Goal: Find specific page/section: Find specific page/section

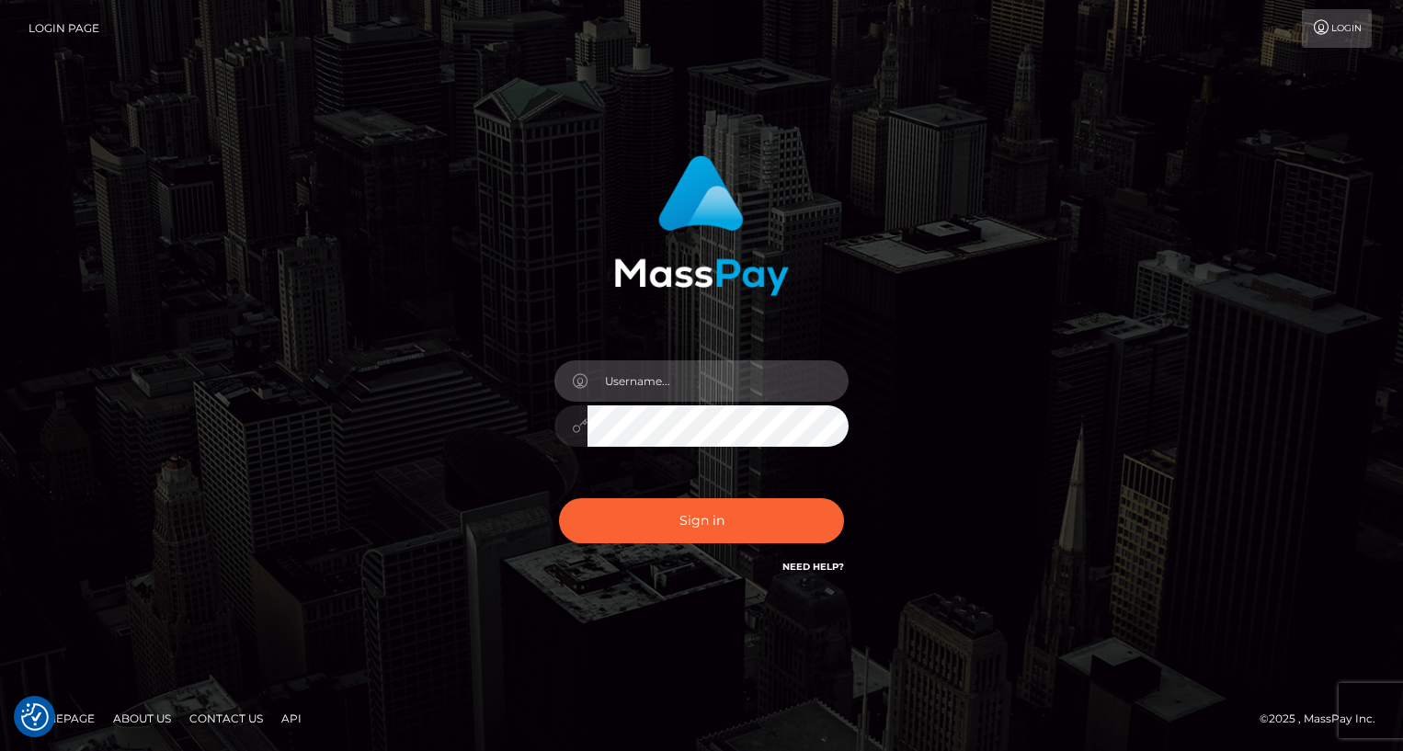
click at [716, 381] on input "text" at bounding box center [718, 380] width 261 height 41
type input "oli.fanvue"
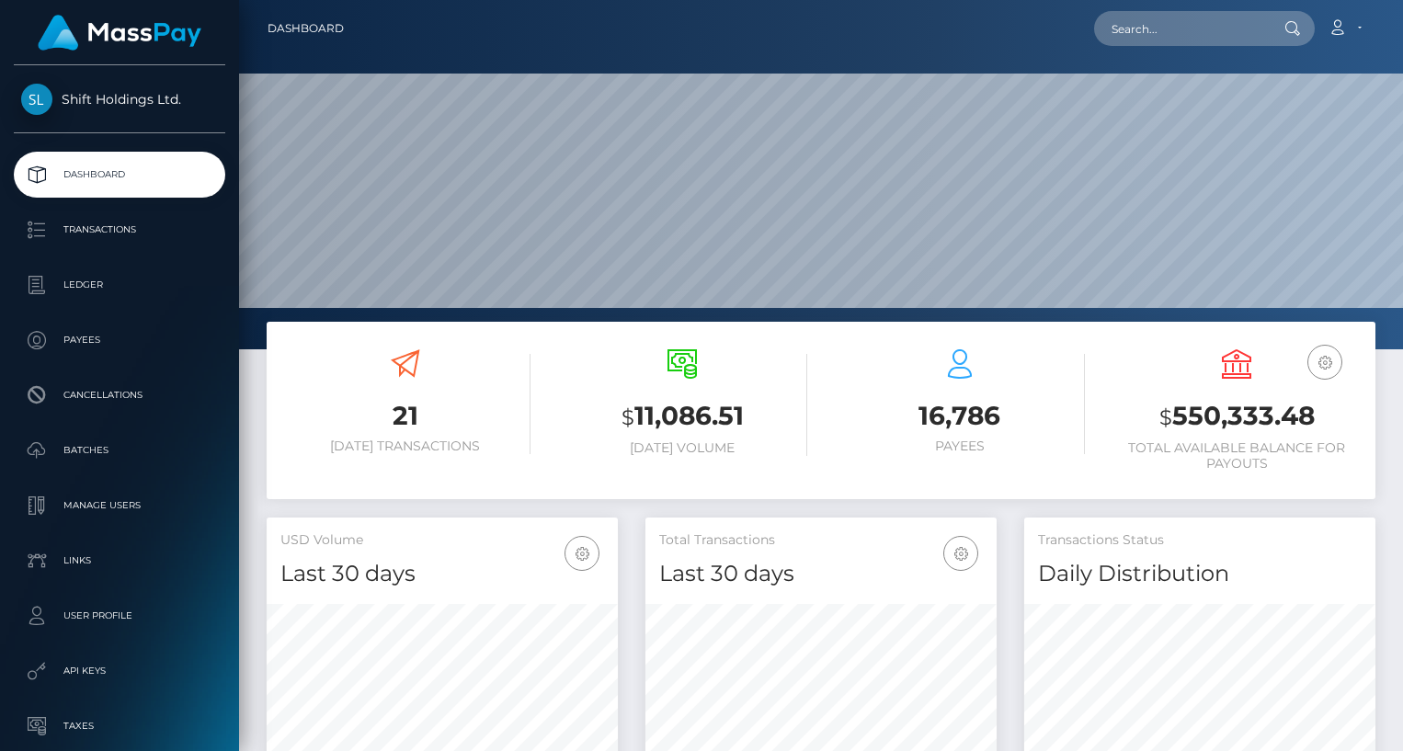
scroll to position [326, 351]
click at [1195, 37] on input "text" at bounding box center [1180, 28] width 173 height 35
paste input "oftsluna@gmail.com"
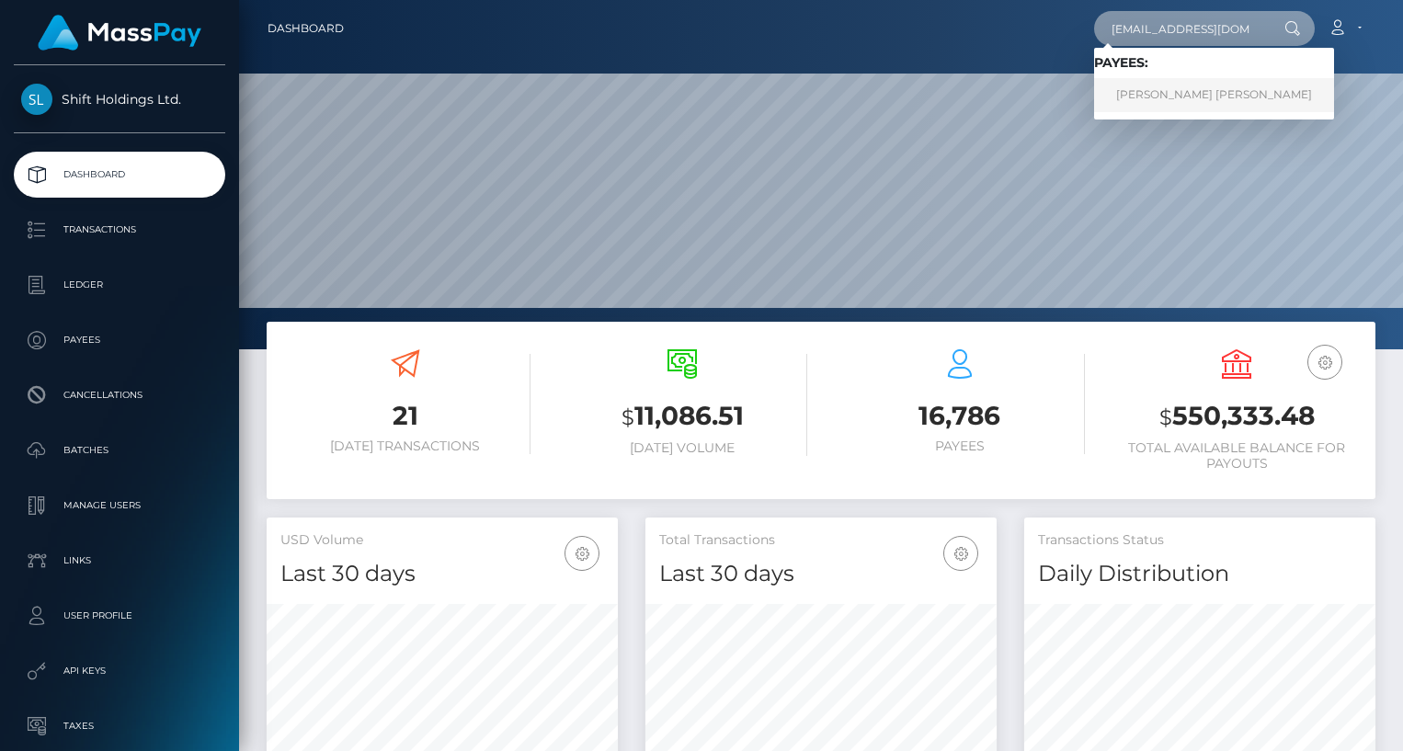
type input "oftsluna@gmail.com"
click at [1158, 90] on link "JUAN PABLO HERNANDEZ" at bounding box center [1214, 95] width 240 height 34
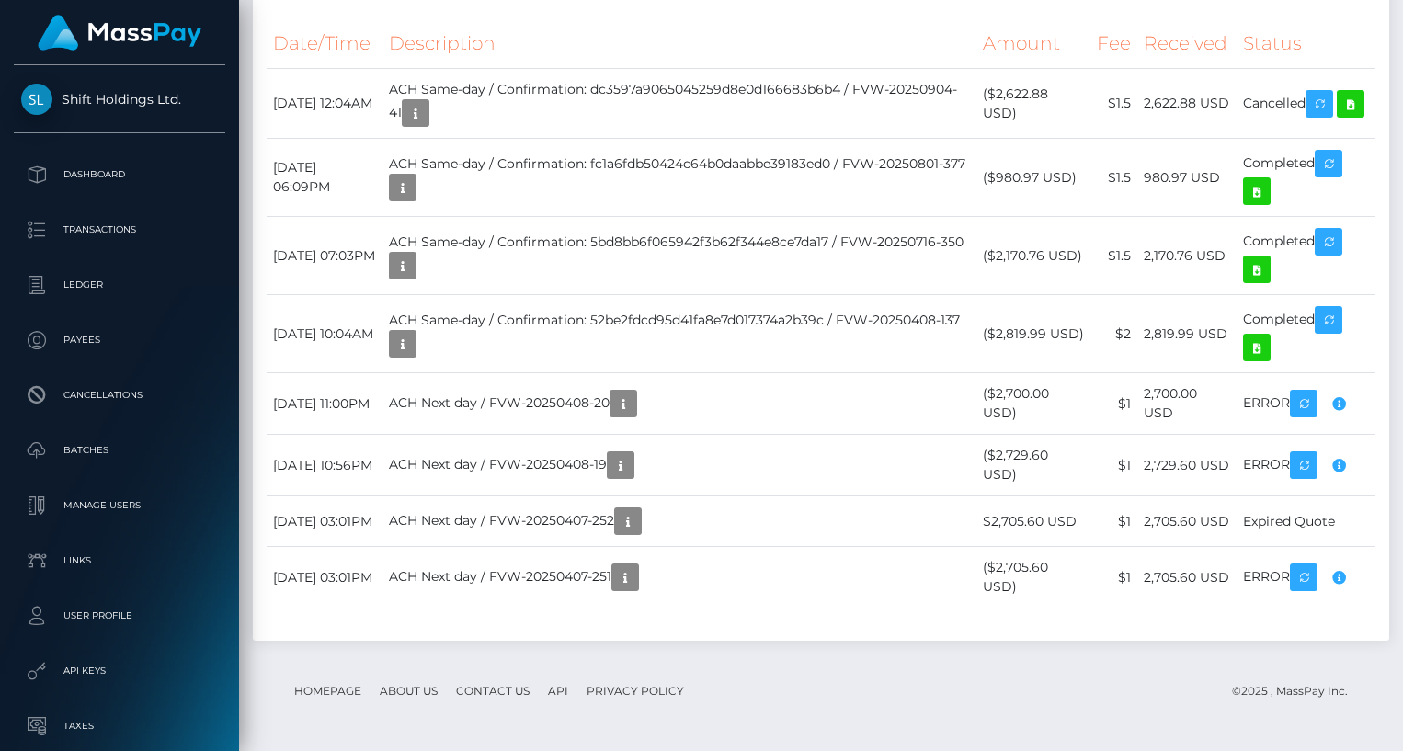
scroll to position [3791, 0]
